Goal: Task Accomplishment & Management: Manage account settings

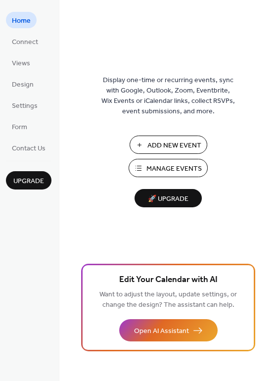
drag, startPoint x: 180, startPoint y: 166, endPoint x: 181, endPoint y: 159, distance: 6.5
click at [180, 160] on button "Manage Events" at bounding box center [168, 168] width 79 height 18
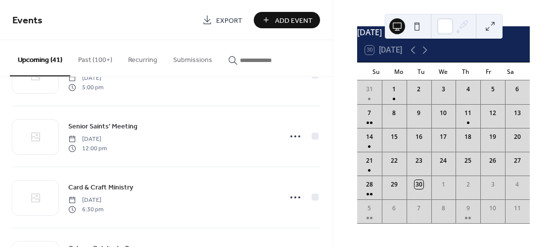
scroll to position [65, 0]
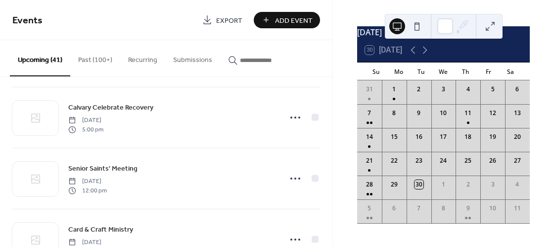
drag, startPoint x: 333, startPoint y: 99, endPoint x: 331, endPoint y: 111, distance: 12.5
click at [333, 111] on div "[DATE] 30 [DATE] Su Mo Tu We Th Fr Sa 31 1 2 3 4 5 6 7 8 9 10 11 12 13 14 15 16…" at bounding box center [444, 123] width 222 height 247
click at [341, 169] on div "[DATE] 30 [DATE] Su Mo Tu We Th Fr Sa 31 1 2 3 4 5 6 7 8 9 10 11 12 13 14 15 16…" at bounding box center [443, 123] width 221 height 247
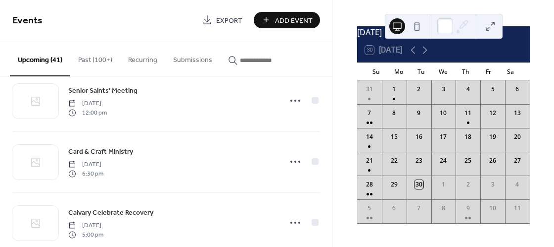
scroll to position [149, 0]
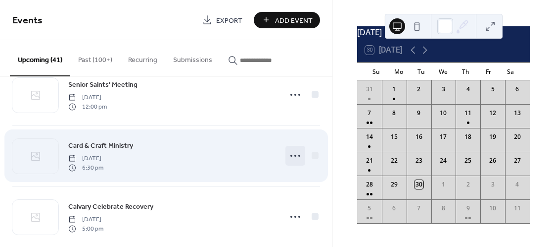
click at [295, 155] on circle at bounding box center [296, 155] width 2 height 2
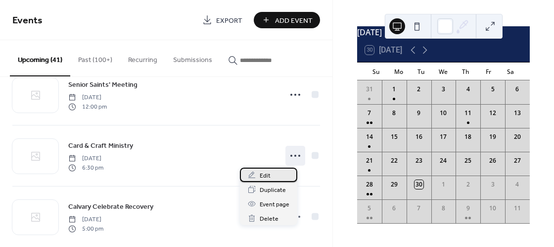
click at [270, 173] on span "Edit" at bounding box center [265, 175] width 11 height 10
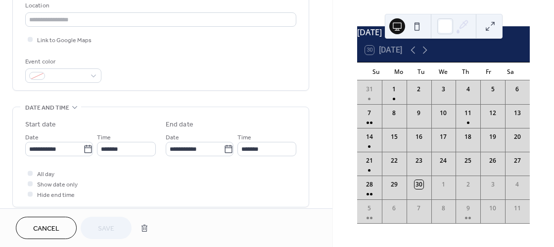
scroll to position [221, 0]
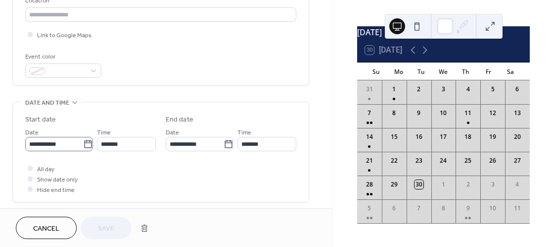
click at [84, 147] on icon at bounding box center [88, 144] width 10 height 10
click at [83, 147] on input "**********" at bounding box center [54, 144] width 58 height 14
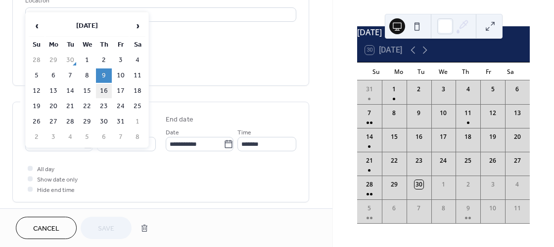
click at [105, 91] on td "16" at bounding box center [104, 91] width 16 height 14
type input "**********"
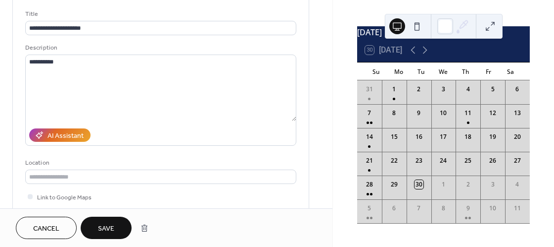
scroll to position [57, 0]
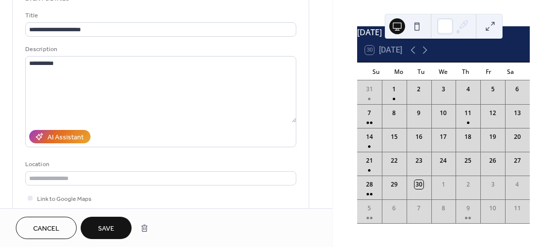
click at [113, 227] on span "Save" at bounding box center [106, 228] width 16 height 10
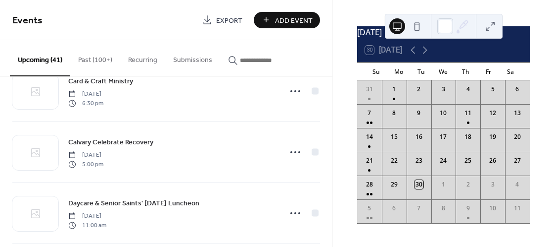
scroll to position [1242, 0]
